Goal: Check status: Check status

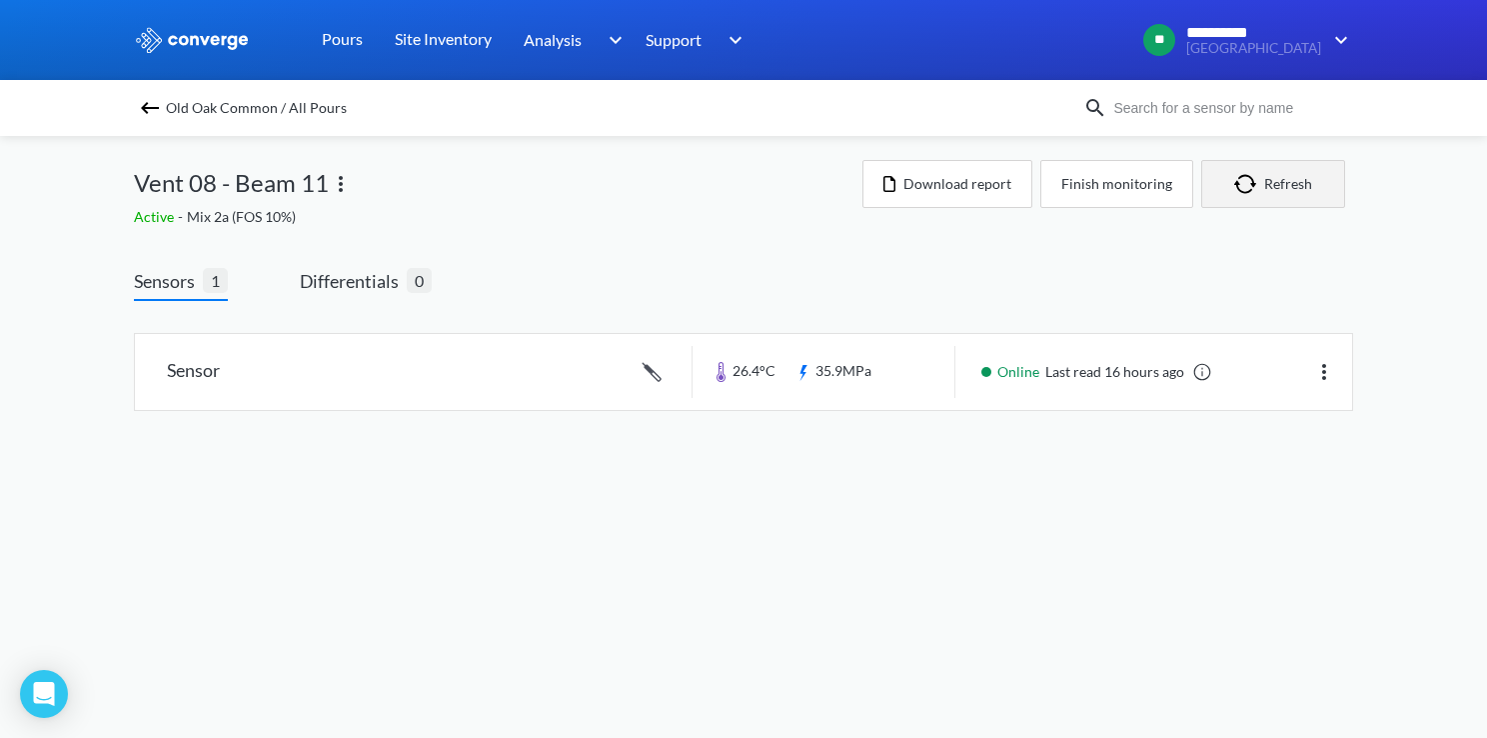
click at [1235, 181] on img "button" at bounding box center [1249, 184] width 30 height 20
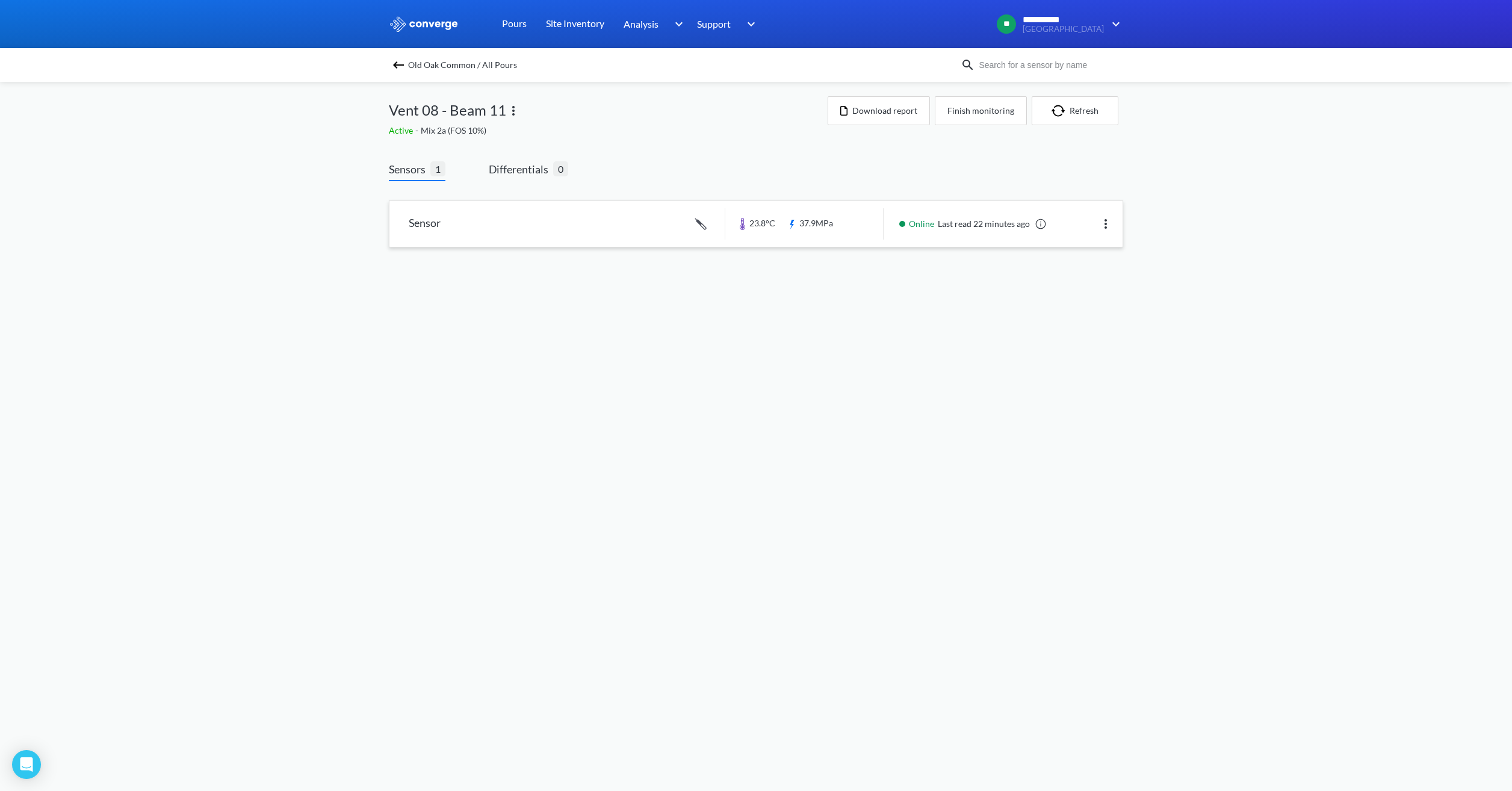
click at [804, 230] on link at bounding box center [756, 224] width 733 height 46
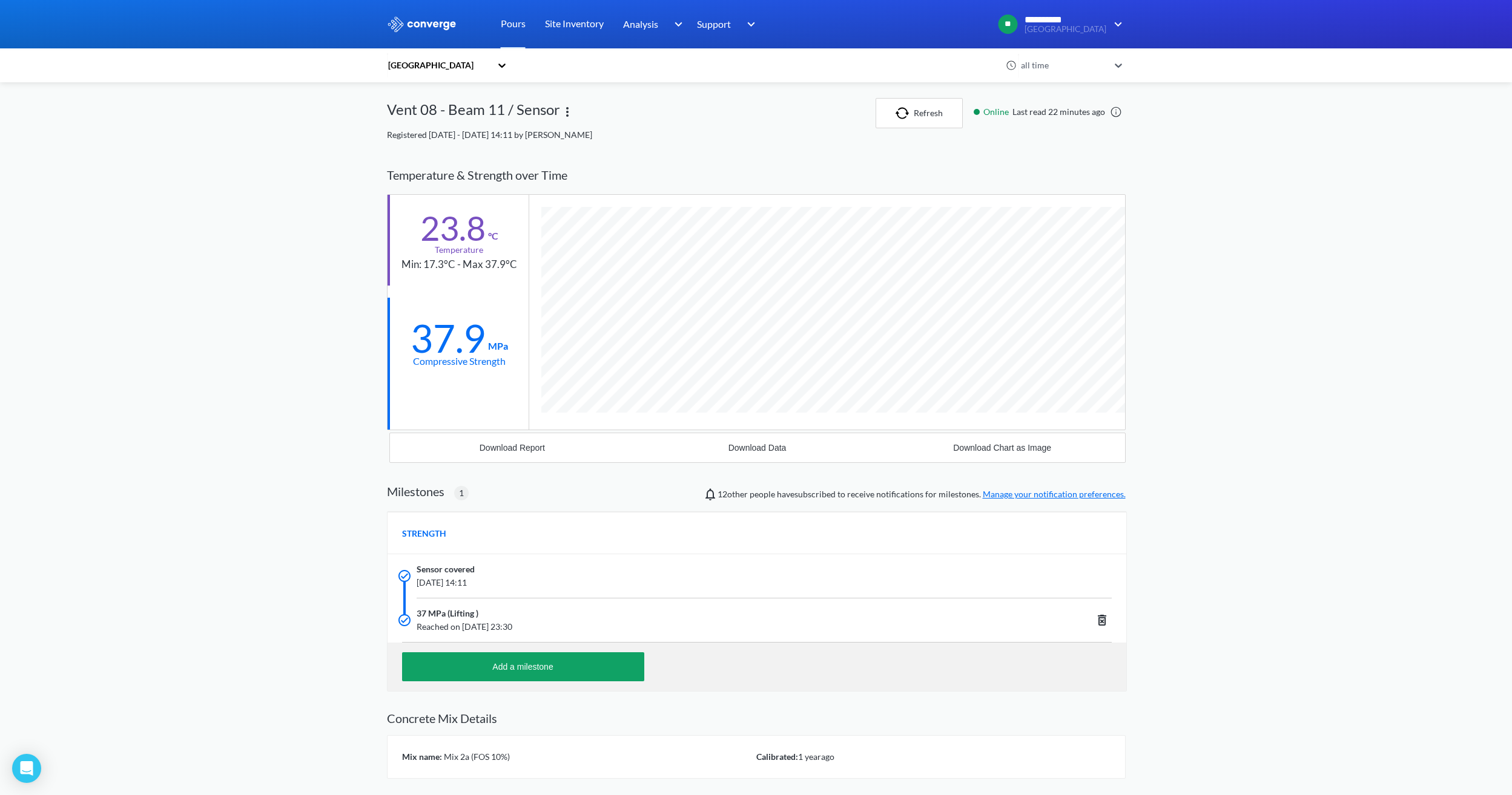
scroll to position [774, 738]
click at [449, 24] on img at bounding box center [422, 24] width 70 height 16
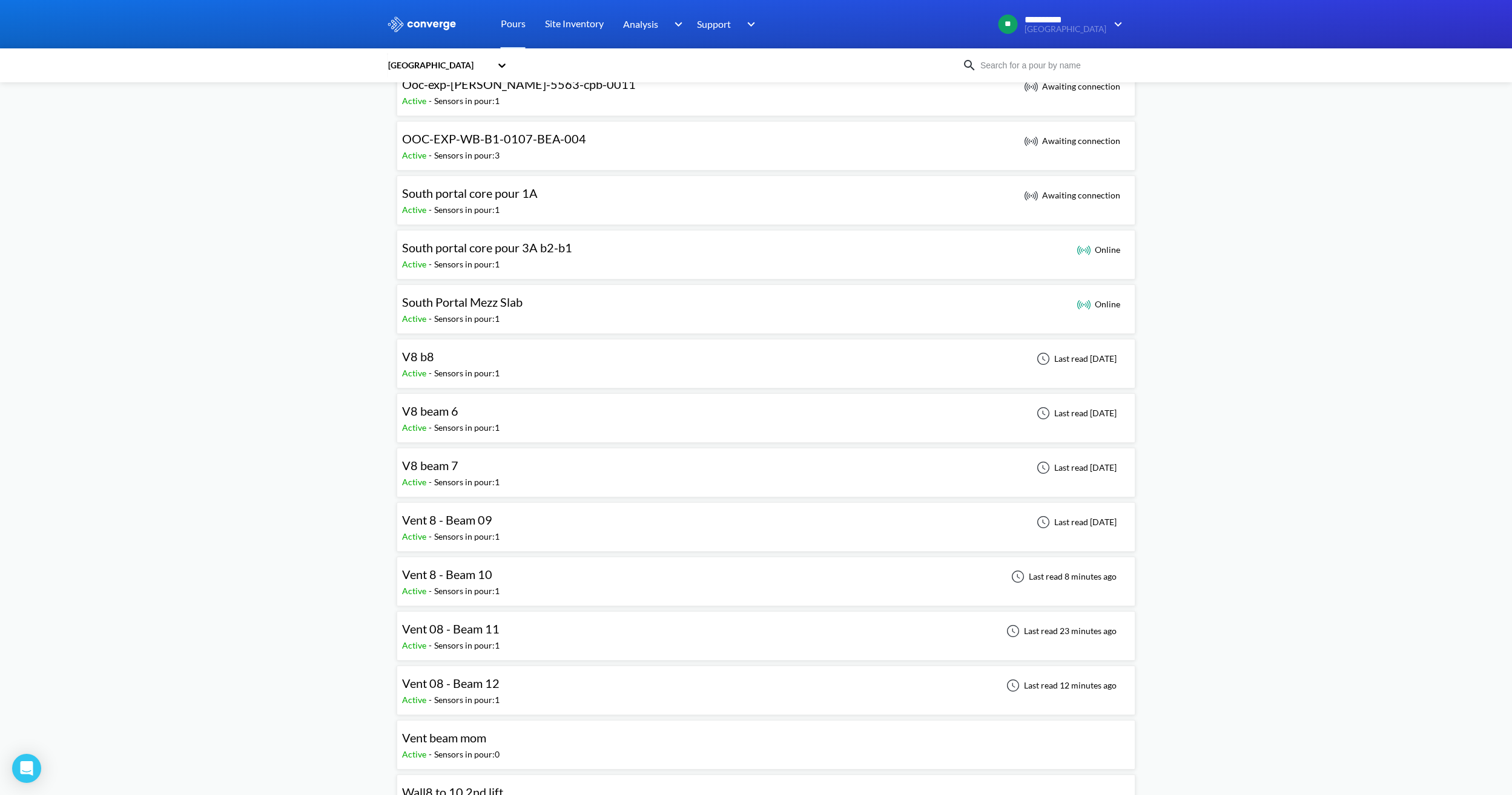
scroll to position [847, 0]
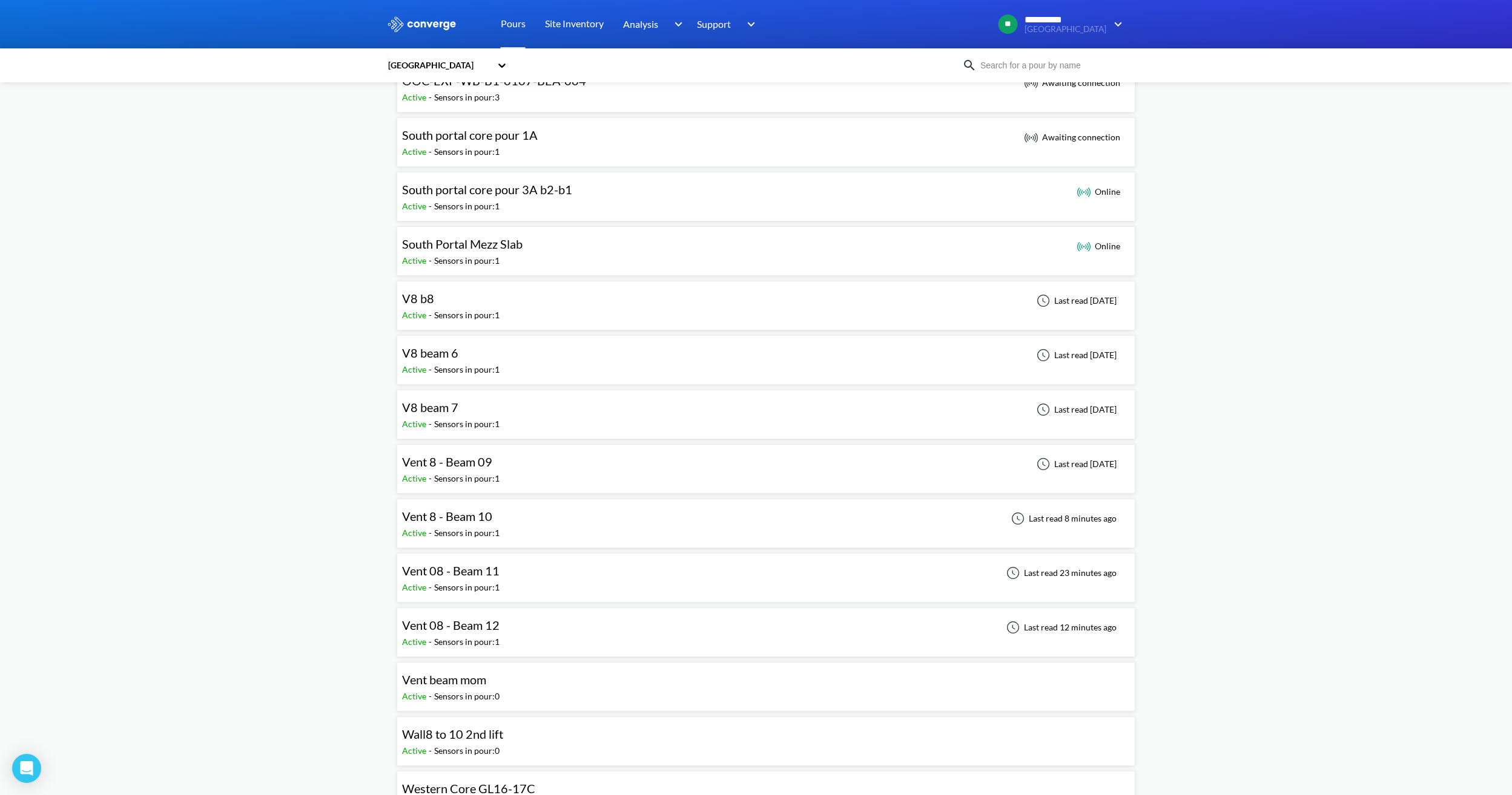
click at [530, 446] on div "Vent 08 - Beam 12 Active - Sensors in pour: 1 Last read 12 minutes ago" at bounding box center [766, 632] width 728 height 39
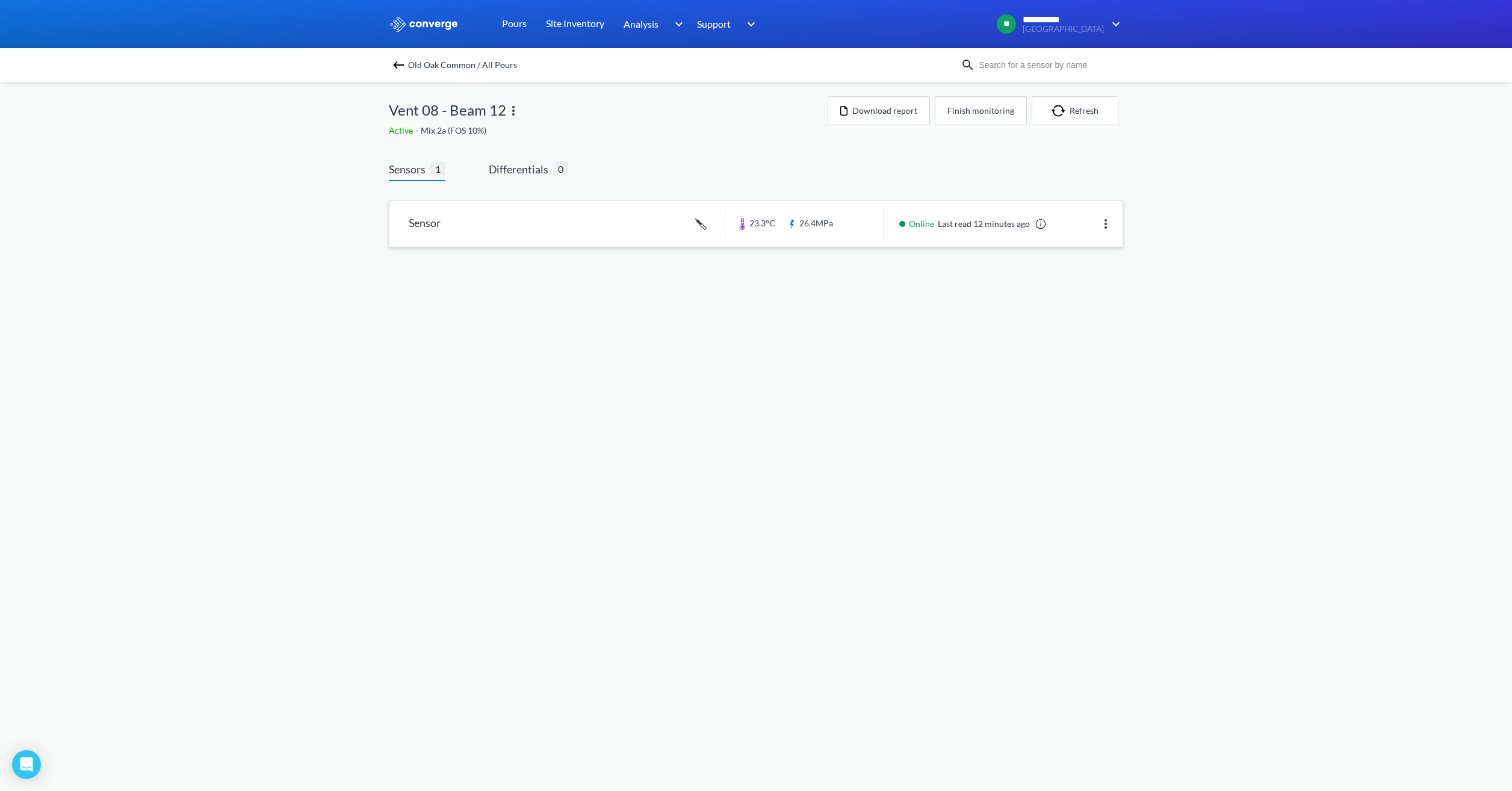
click at [793, 239] on link at bounding box center [756, 224] width 733 height 46
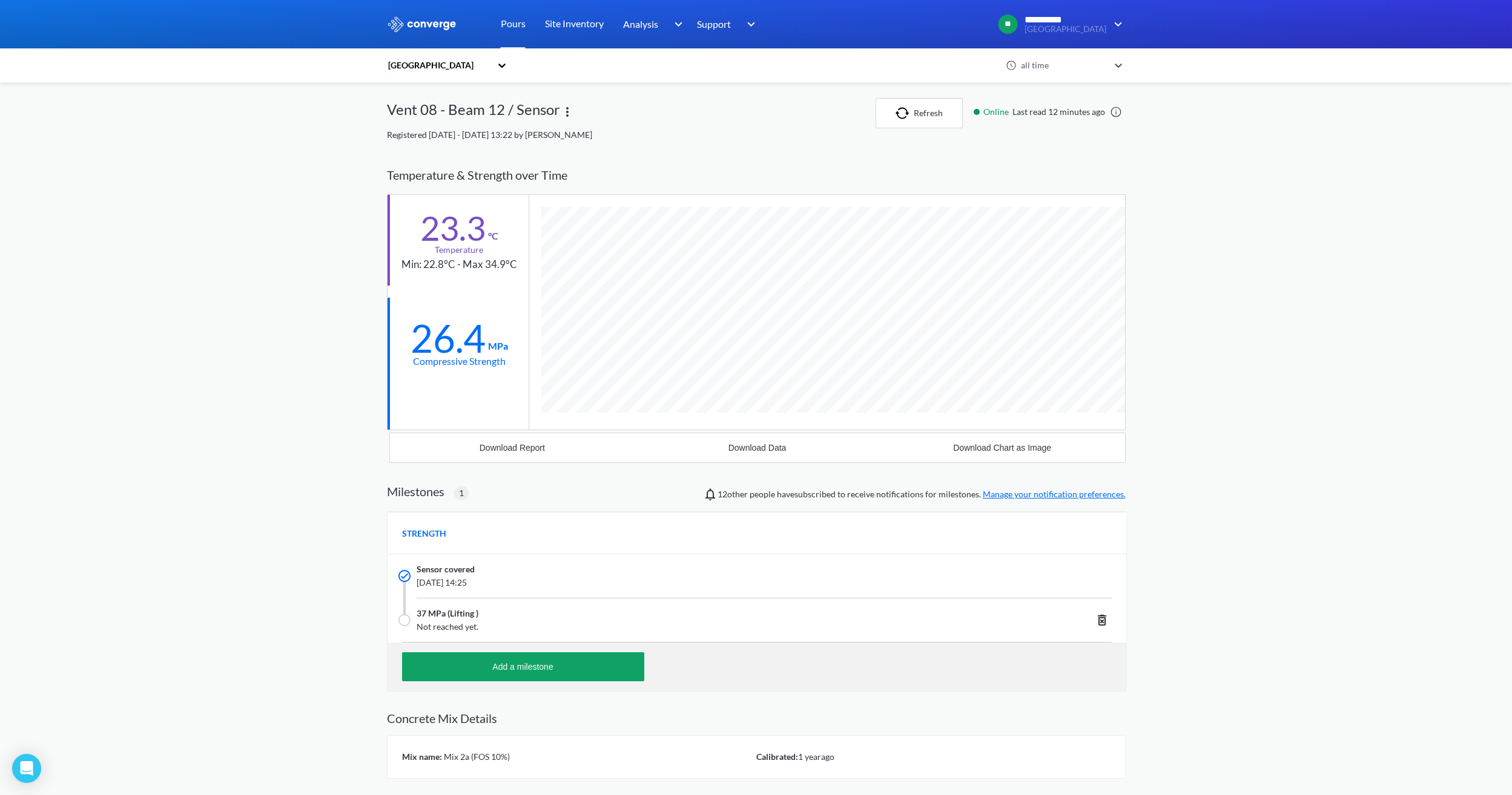
scroll to position [774, 738]
drag, startPoint x: 449, startPoint y: 342, endPoint x: 428, endPoint y: 334, distance: 22.5
click at [428, 334] on div "26.4" at bounding box center [448, 338] width 75 height 30
click at [900, 421] on div "**********" at bounding box center [756, 441] width 1512 height 882
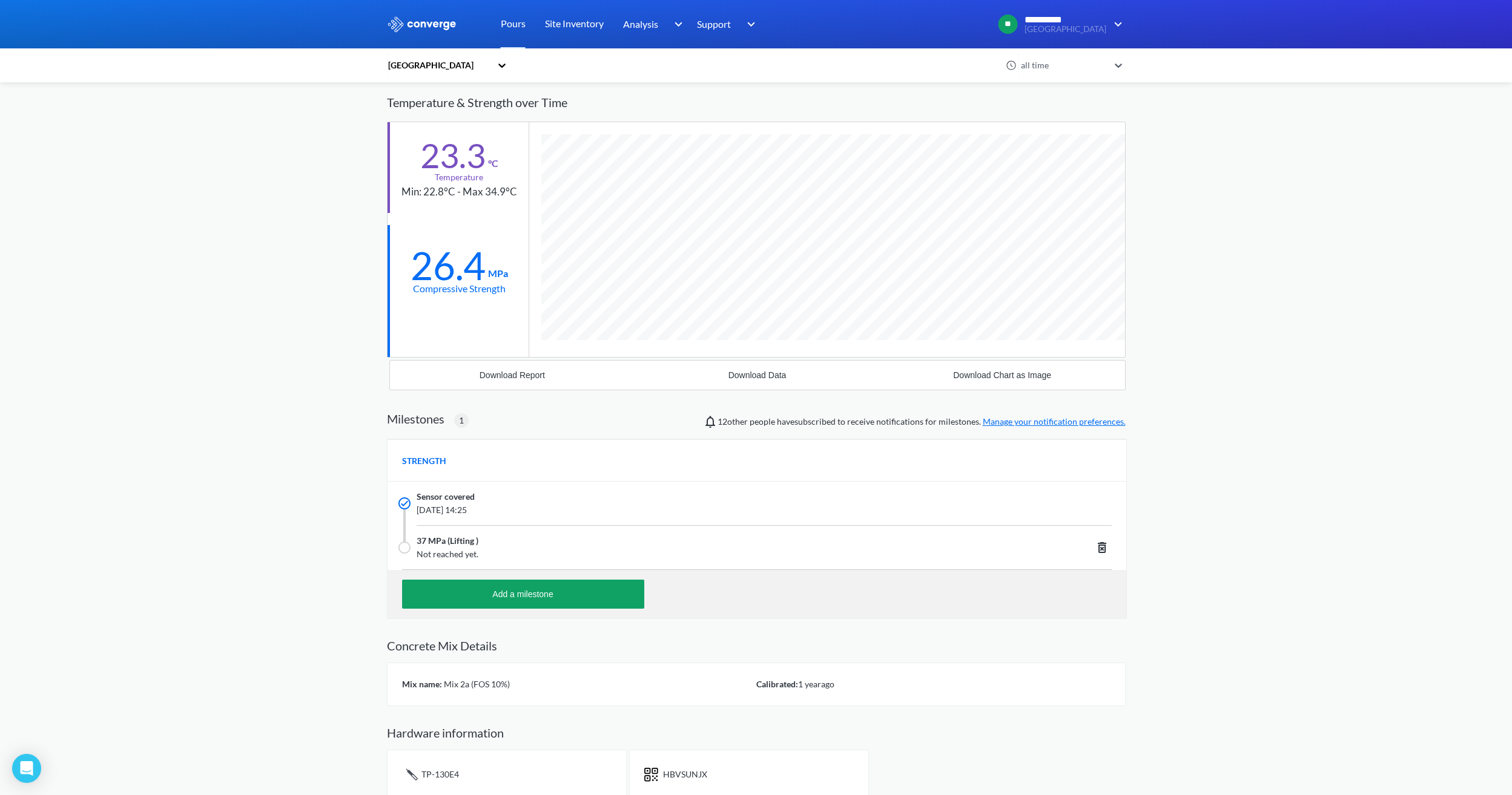
scroll to position [87, 0]
